Goal: Task Accomplishment & Management: Use online tool/utility

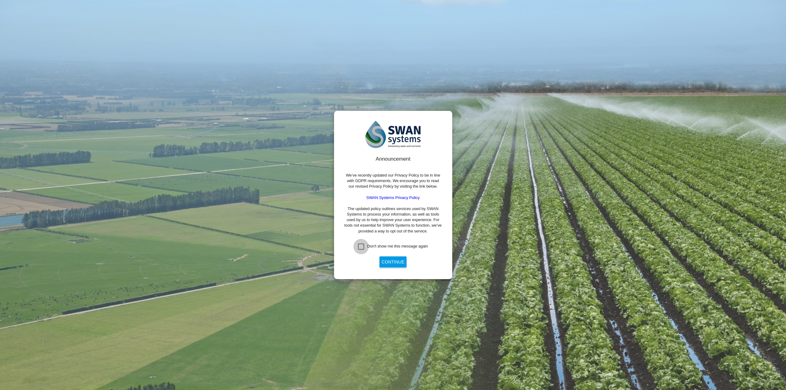
click at [361, 248] on div "Don't show me this message again" at bounding box center [361, 247] width 6 height 6
click at [386, 263] on button "Continue" at bounding box center [393, 261] width 27 height 11
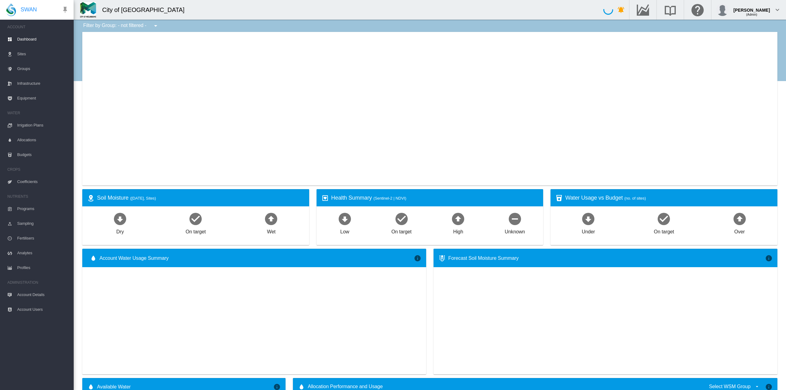
type input "**********"
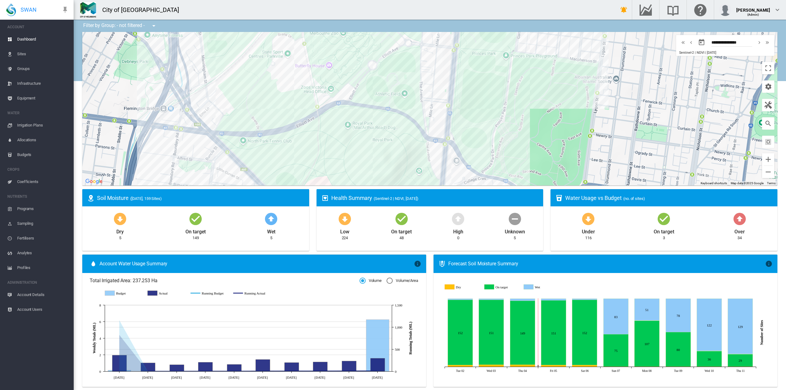
click at [542, 122] on div at bounding box center [429, 109] width 695 height 154
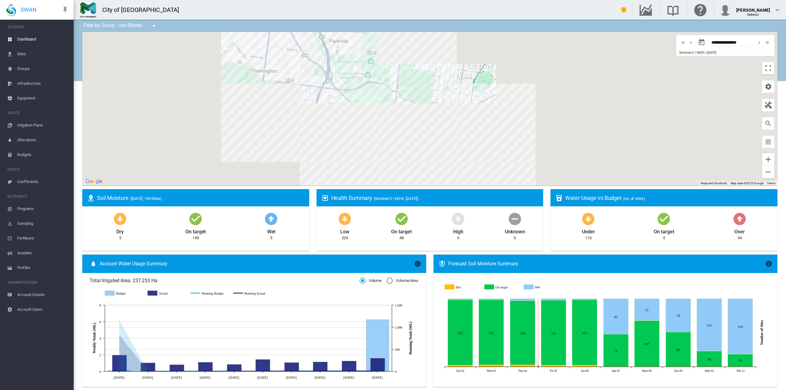
drag, startPoint x: 603, startPoint y: 166, endPoint x: 478, endPoint y: 130, distance: 130.6
click at [478, 130] on div at bounding box center [429, 109] width 695 height 154
